Goal: Obtain resource: Download file/media

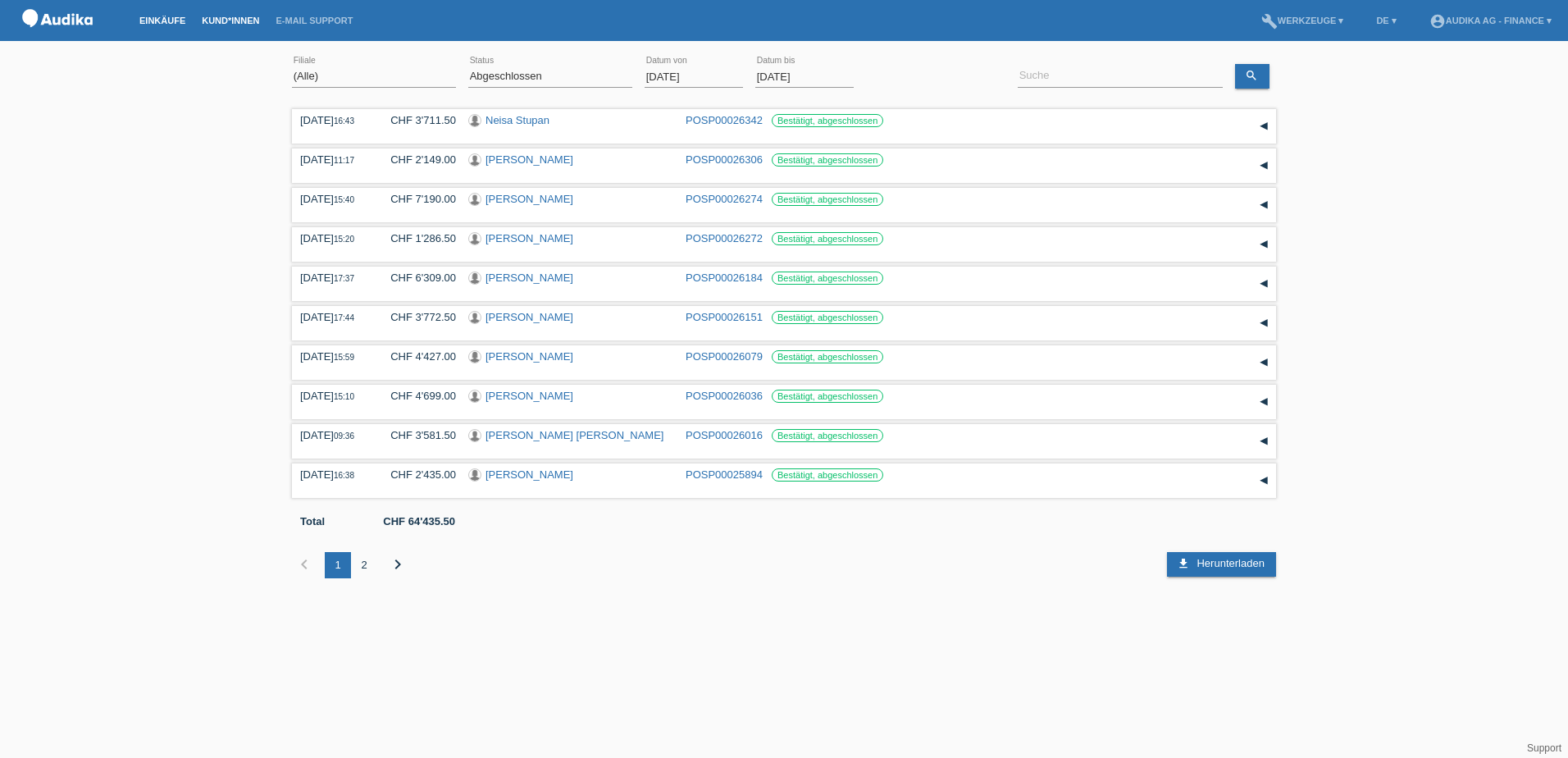
click at [223, 17] on link "Kund*innen" at bounding box center [229, 21] width 74 height 10
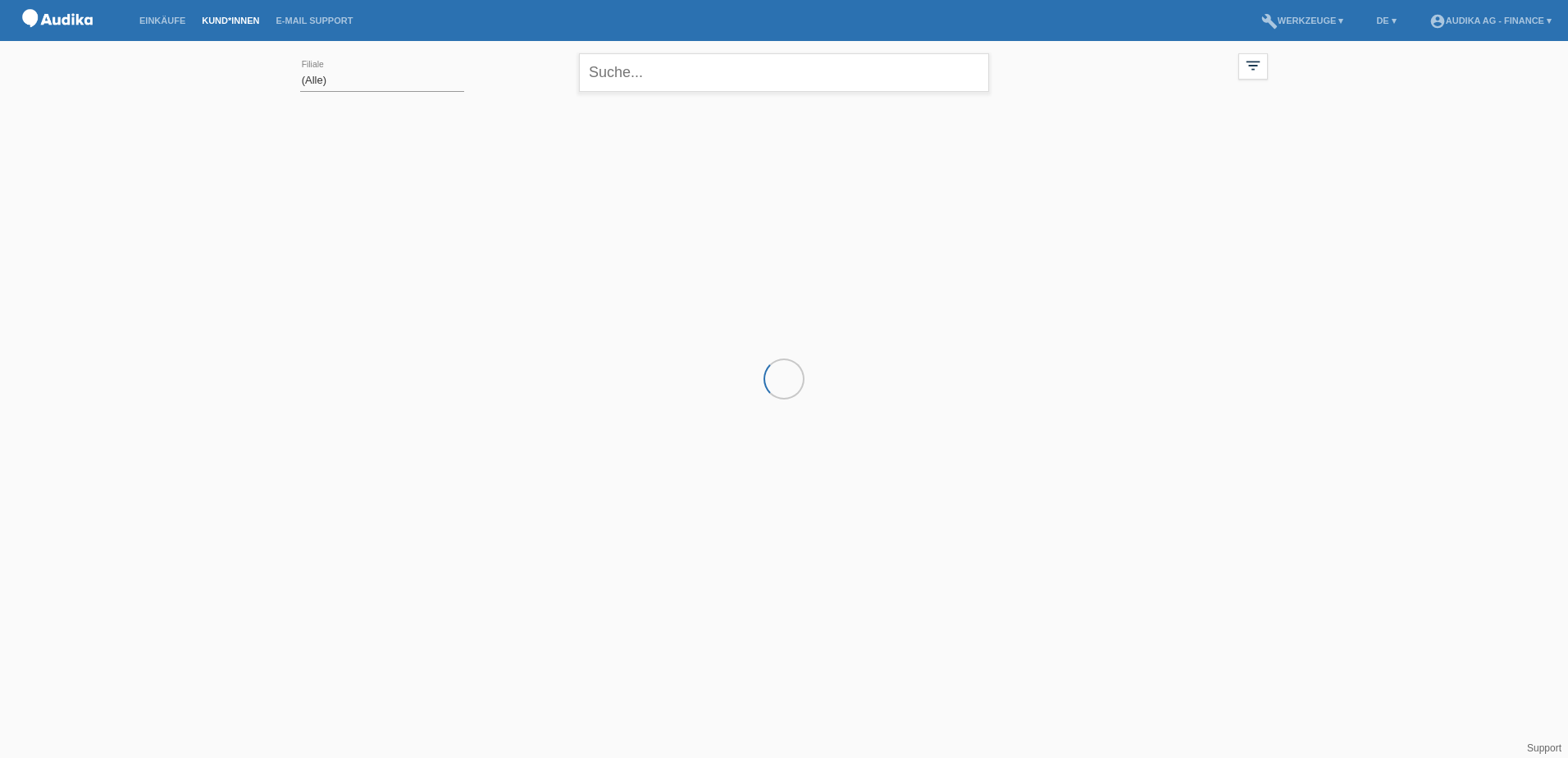
click at [624, 95] on div "close" at bounding box center [784, 71] width 410 height 59
click at [624, 82] on input "text" at bounding box center [784, 72] width 410 height 38
paste input "Kissling"
type input "Kissling"
click at [343, 229] on span "Anzeigen" at bounding box center [346, 228] width 44 height 13
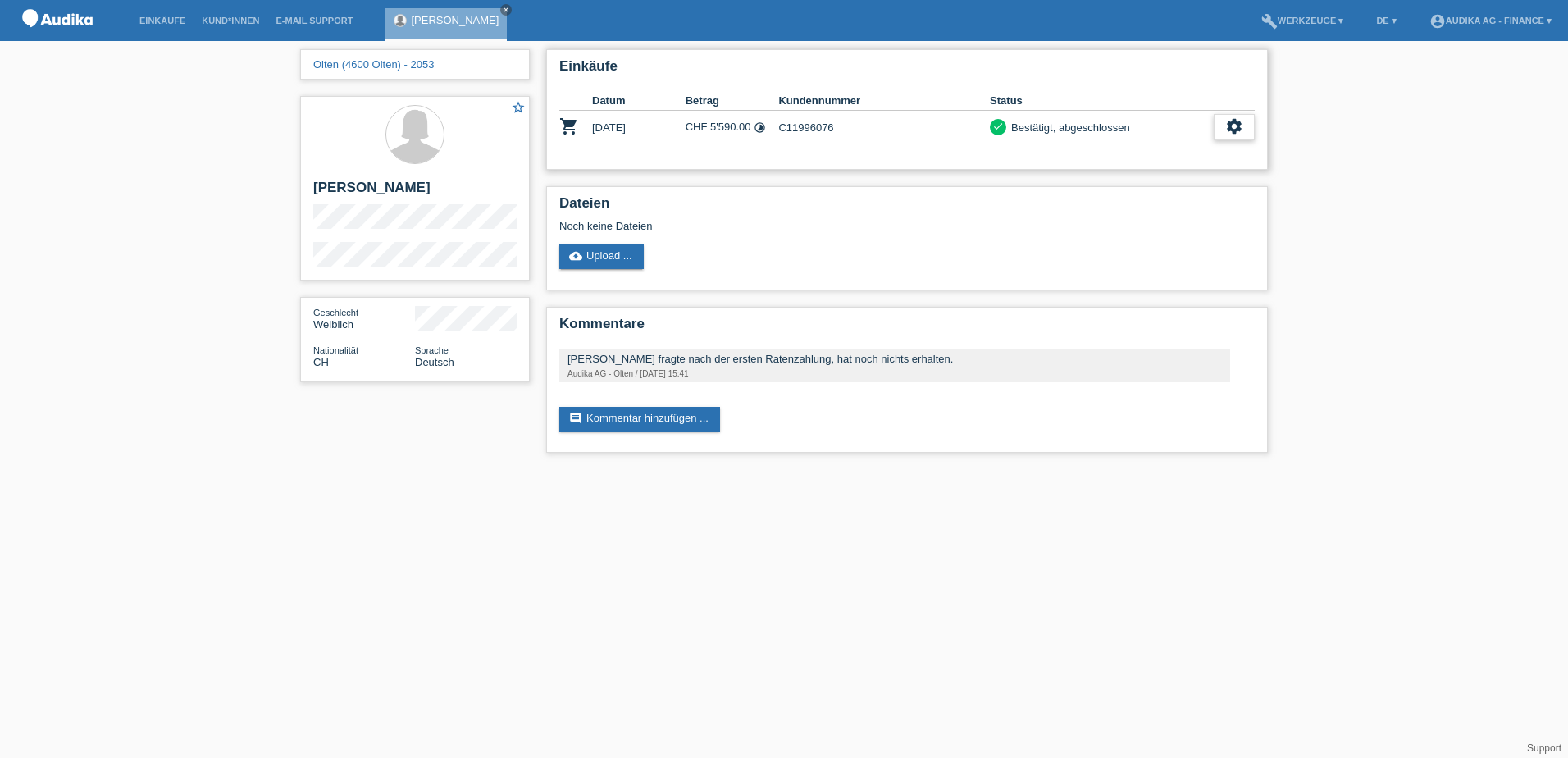
click at [1223, 126] on div "settings" at bounding box center [1235, 126] width 41 height 26
click at [1077, 150] on span "Anzeigen" at bounding box center [1084, 153] width 49 height 20
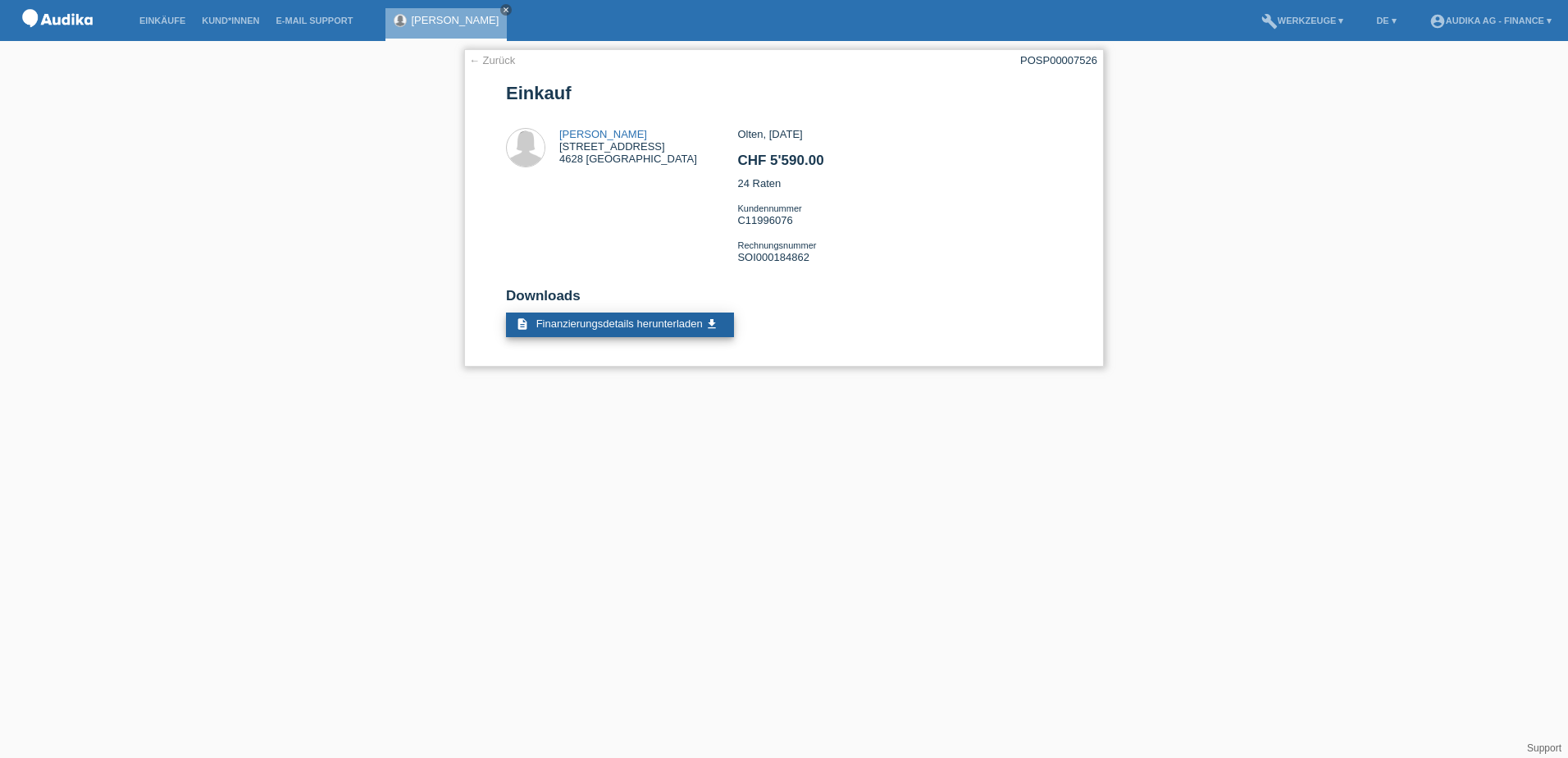
click at [609, 328] on span "Finanzierungsdetails herunterladen" at bounding box center [620, 324] width 167 height 13
drag, startPoint x: 1456, startPoint y: 78, endPoint x: 1456, endPoint y: 68, distance: 10.0
click at [1456, 78] on div "← Zurück POSP00007526 Einkauf Carmen Kissling Allmendstrasse 9 4628 Wolfwil CHF…" at bounding box center [784, 212] width 1568 height 342
click at [1449, 18] on link "account_circle Audika AG - Finance ▾" at bounding box center [1490, 21] width 138 height 10
click at [1430, 111] on link "Logout" at bounding box center [1422, 117] width 32 height 13
